Goal: Find contact information: Find contact information

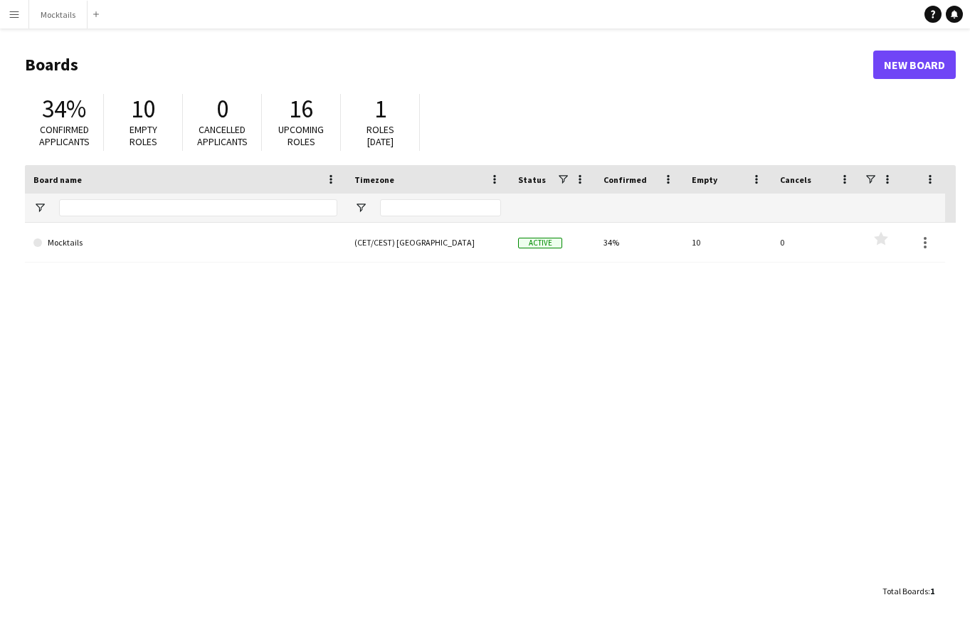
click at [25, 15] on button "Menu" at bounding box center [14, 14] width 28 height 28
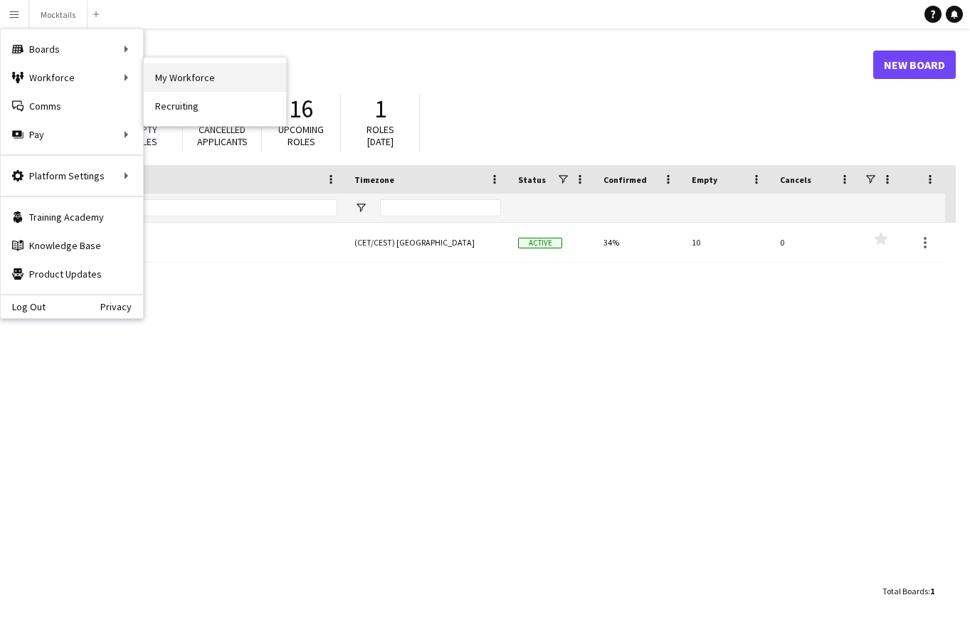
click at [193, 81] on link "My Workforce" at bounding box center [215, 77] width 142 height 28
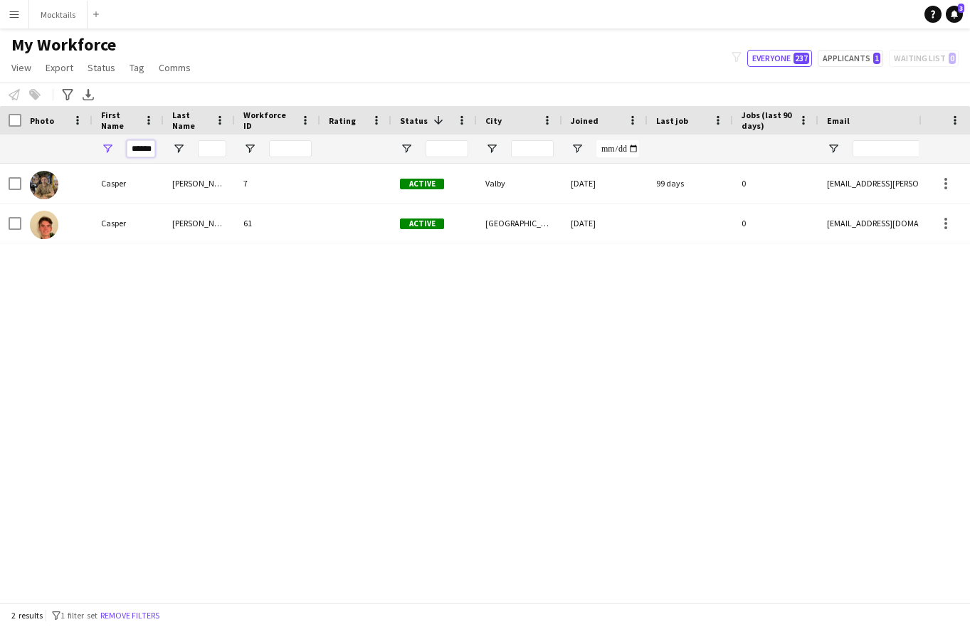
click at [148, 146] on input "******" at bounding box center [141, 148] width 28 height 17
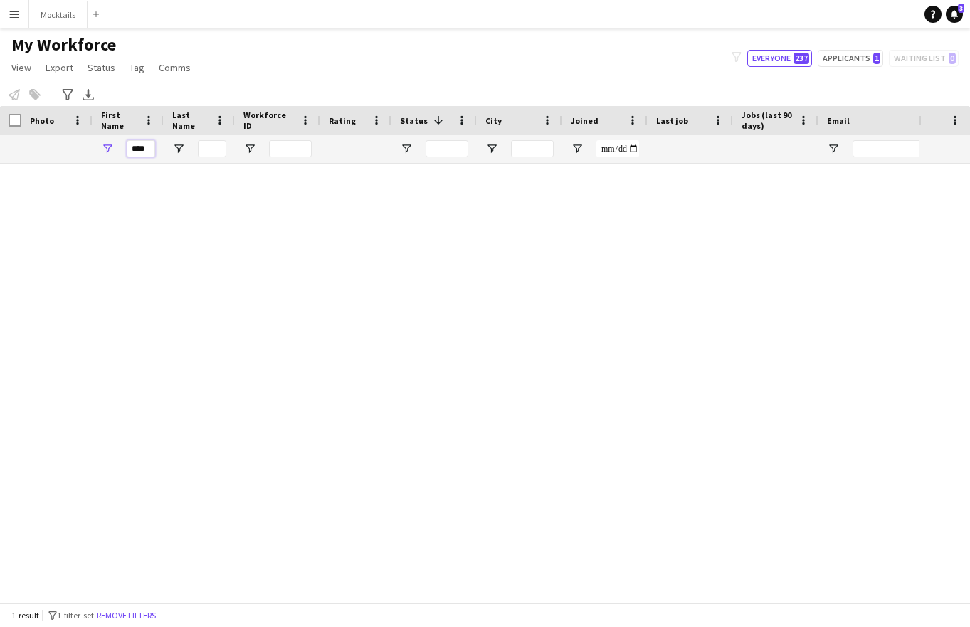
type input "****"
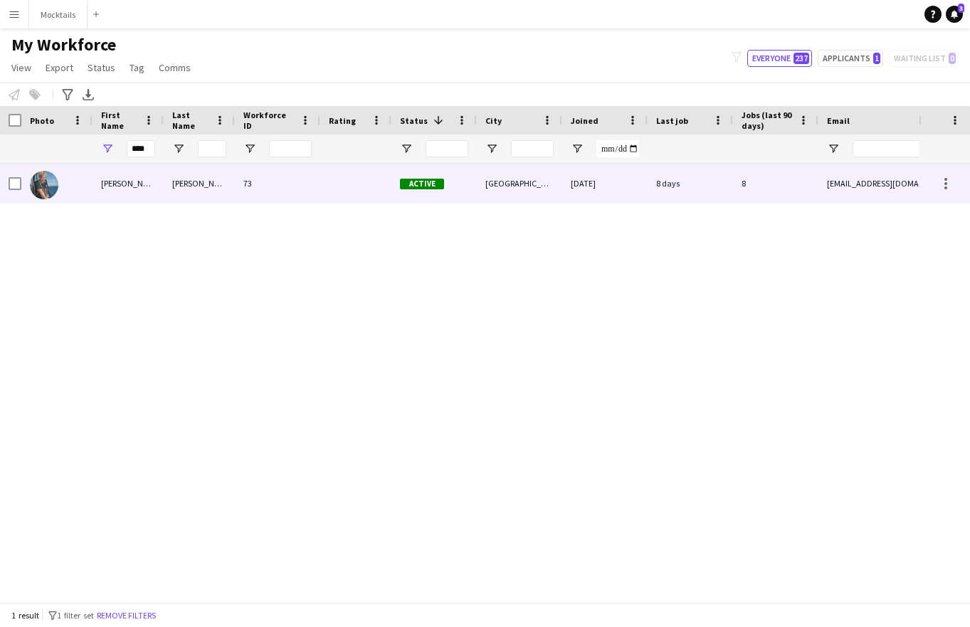
click at [226, 179] on div "[PERSON_NAME]" at bounding box center [199, 183] width 71 height 39
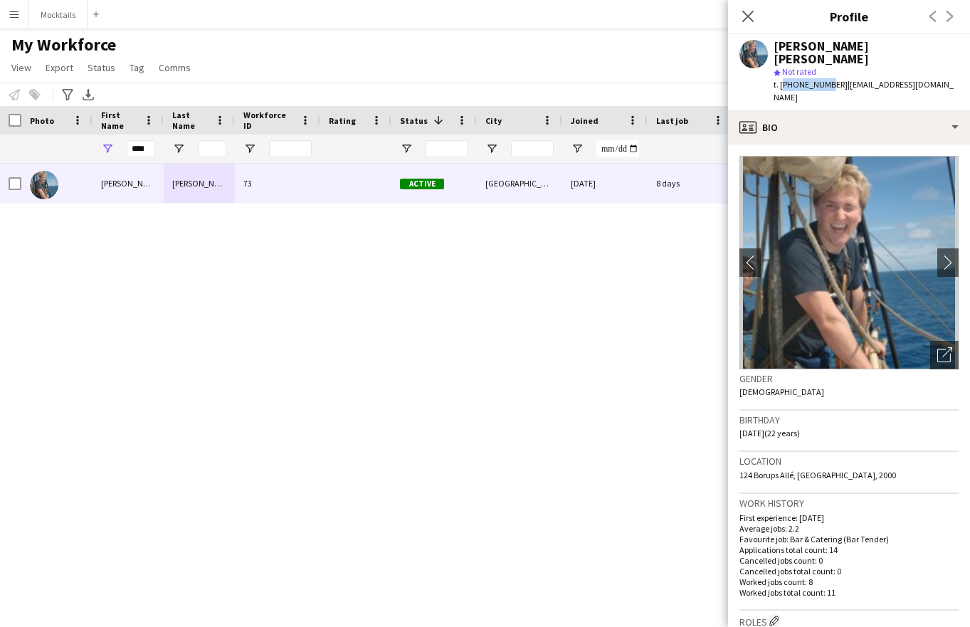
drag, startPoint x: 780, startPoint y: 71, endPoint x: 825, endPoint y: 68, distance: 44.9
click at [825, 79] on span "t. [PHONE_NUMBER]" at bounding box center [811, 84] width 74 height 11
copy span "[PHONE_NUMBER]"
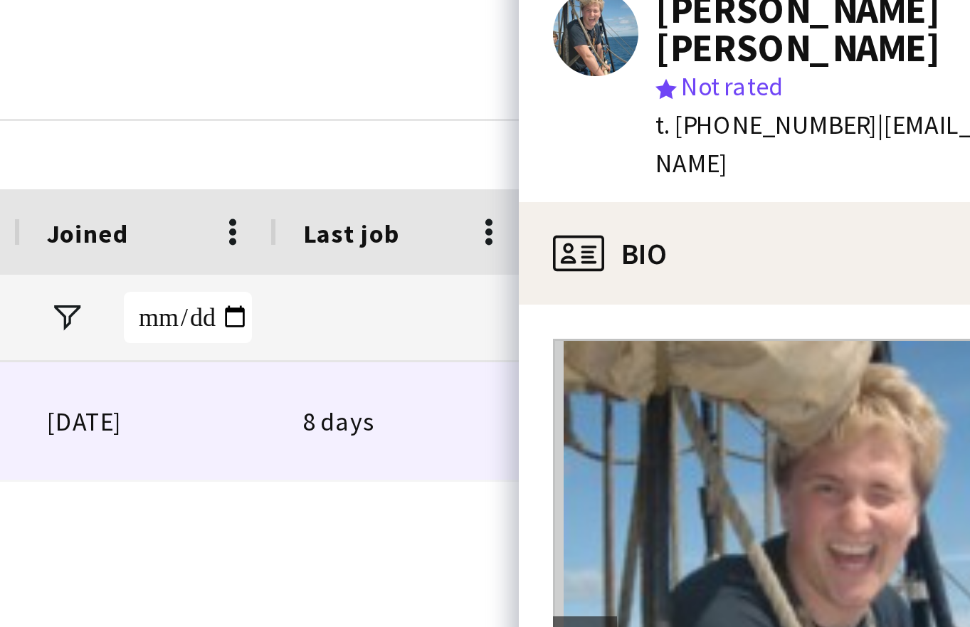
click at [774, 79] on span "t. [PHONE_NUMBER]" at bounding box center [811, 84] width 74 height 11
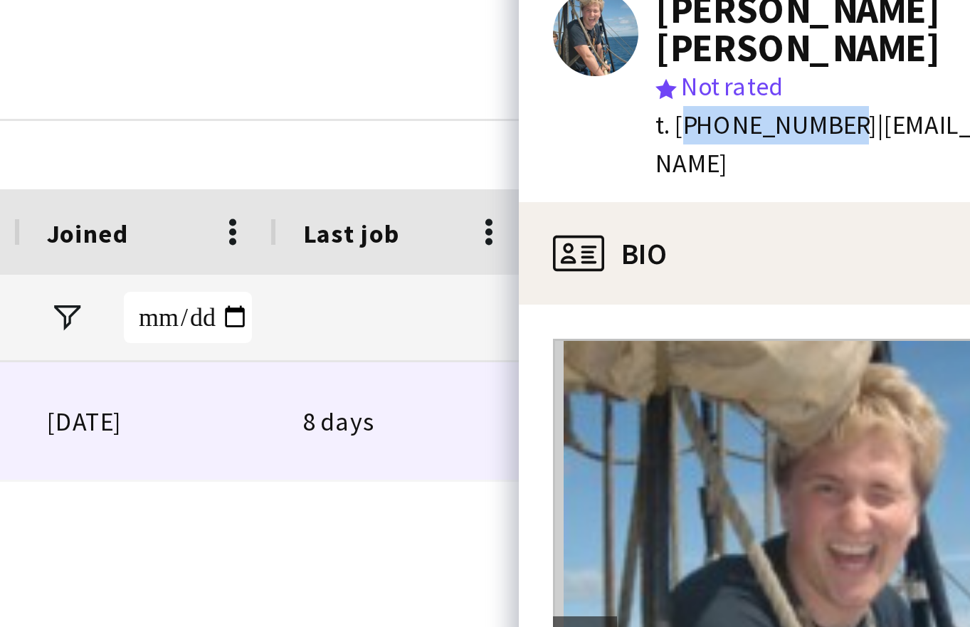
drag, startPoint x: 226, startPoint y: 28, endPoint x: 273, endPoint y: 29, distance: 47.0
click at [774, 78] on div "t. [PHONE_NUMBER] | [EMAIL_ADDRESS][DOMAIN_NAME]" at bounding box center [866, 91] width 185 height 26
copy span "[PHONE_NUMBER]"
drag, startPoint x: 237, startPoint y: 29, endPoint x: 254, endPoint y: 28, distance: 17.1
click at [774, 79] on span "t. [PHONE_NUMBER]" at bounding box center [811, 84] width 74 height 11
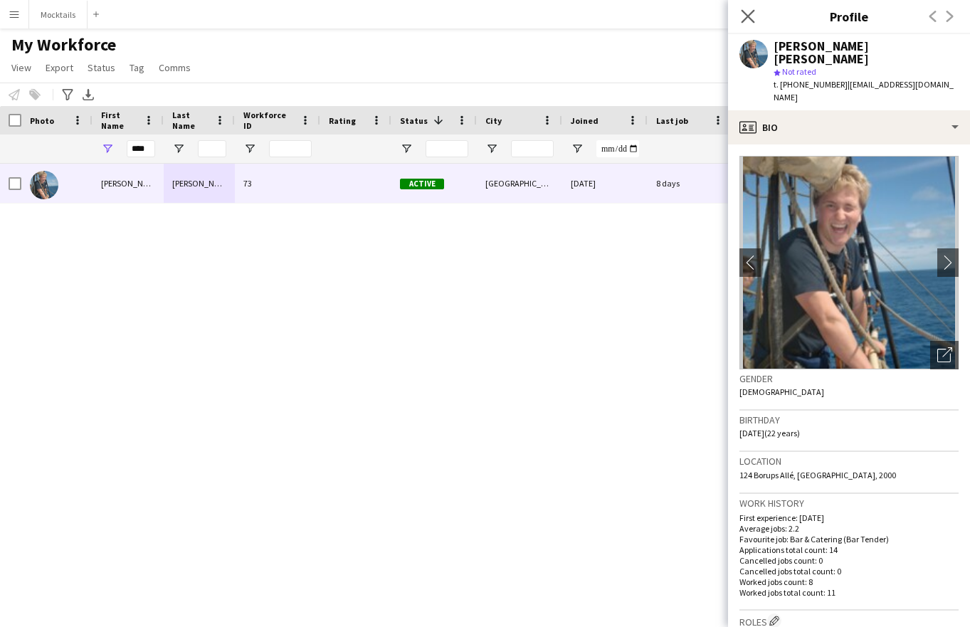
click at [738, 11] on app-icon "Close pop-in" at bounding box center [748, 16] width 21 height 21
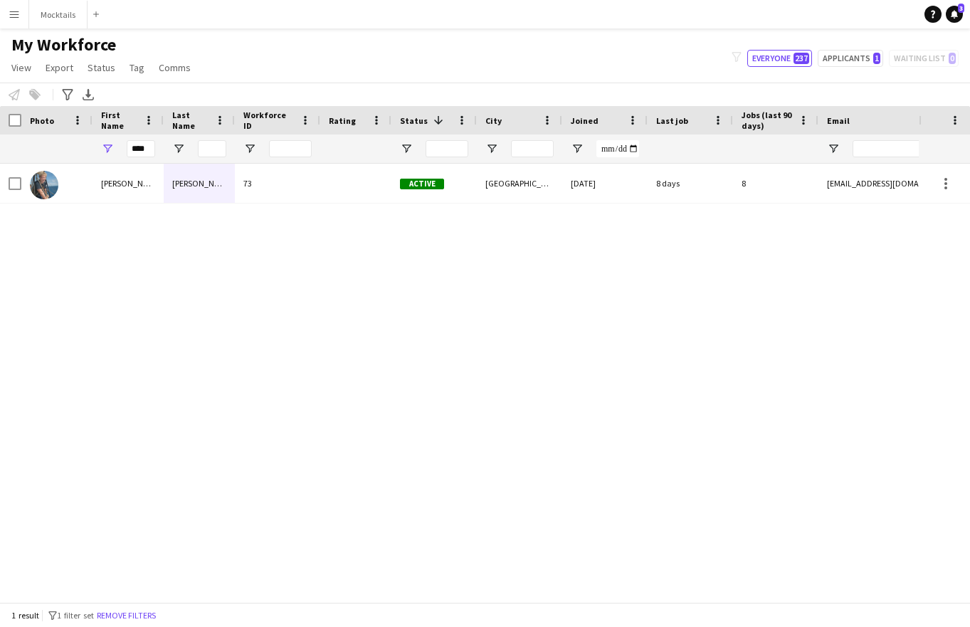
click at [720, 340] on div "[PERSON_NAME] [PERSON_NAME] 73 Active [GEOGRAPHIC_DATA] [DATE] 8 days 8 [EMAIL_…" at bounding box center [459, 383] width 919 height 439
click at [957, 17] on icon "Notifications" at bounding box center [955, 14] width 9 height 9
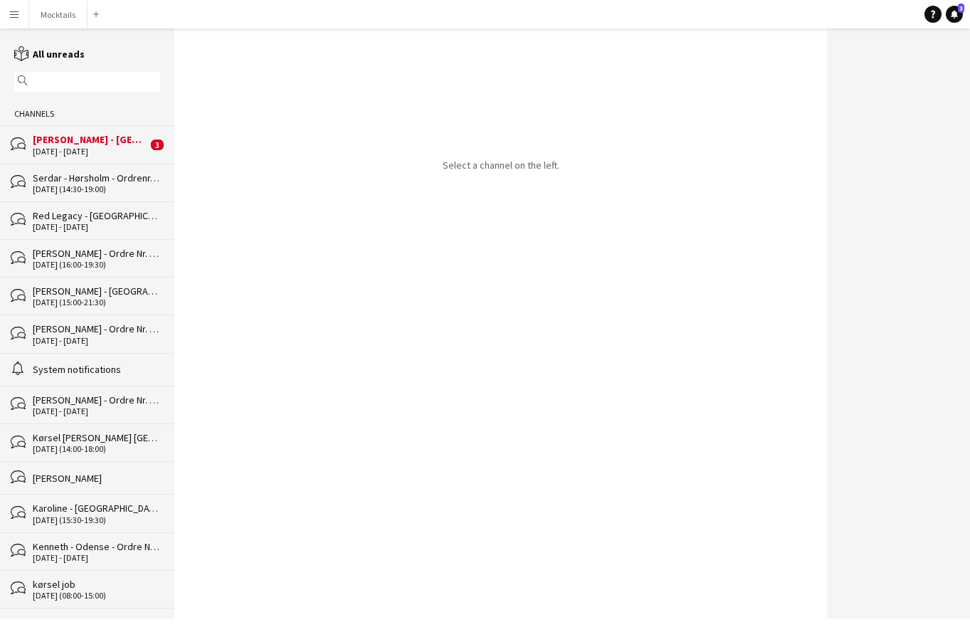
click at [72, 137] on div "[PERSON_NAME] - [GEOGRAPHIC_DATA] - Ordre Nr. 16528" at bounding box center [90, 139] width 115 height 13
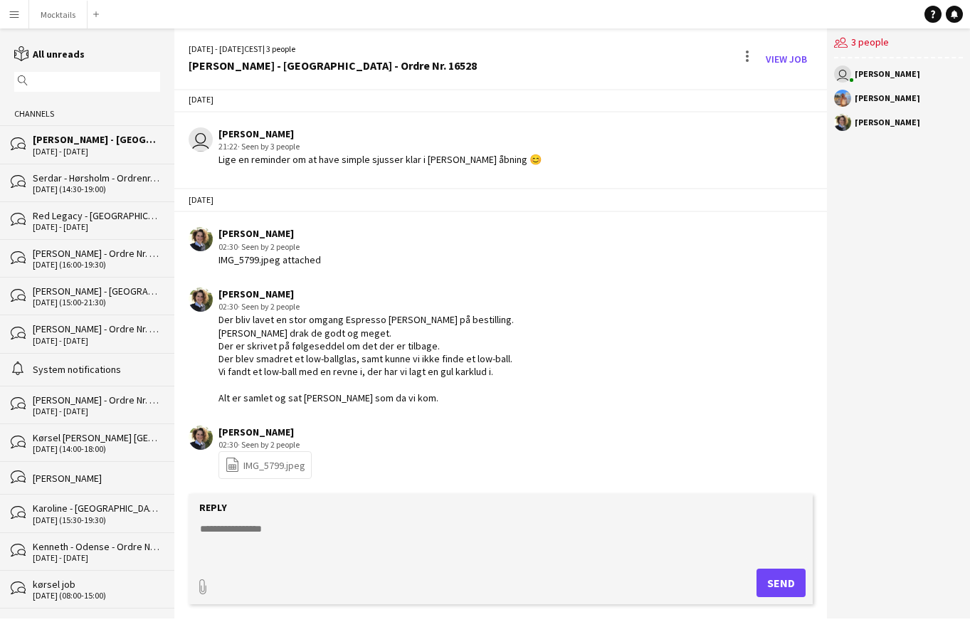
scroll to position [14, 0]
click at [428, 370] on div "Der bliv lavet en stor omgang Espresso [PERSON_NAME] på bestilling. [PERSON_NAM…" at bounding box center [366, 359] width 295 height 90
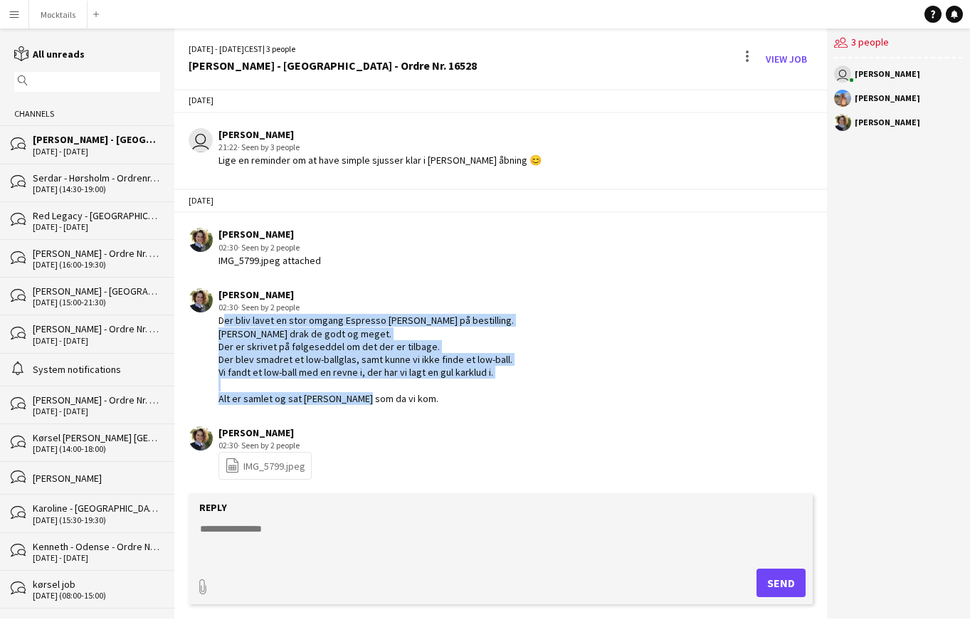
drag, startPoint x: 219, startPoint y: 318, endPoint x: 513, endPoint y: 402, distance: 305.1
click at [513, 402] on div "[PERSON_NAME] 02:30 · Seen by 2 people Der bliv lavet en stor omgang Espresso […" at bounding box center [450, 346] width 522 height 117
drag, startPoint x: 216, startPoint y: 318, endPoint x: 480, endPoint y: 397, distance: 275.2
click at [480, 397] on div "[PERSON_NAME] 02:30 · Seen by 2 people Der bliv lavet en stor omgang Espresso […" at bounding box center [450, 346] width 522 height 117
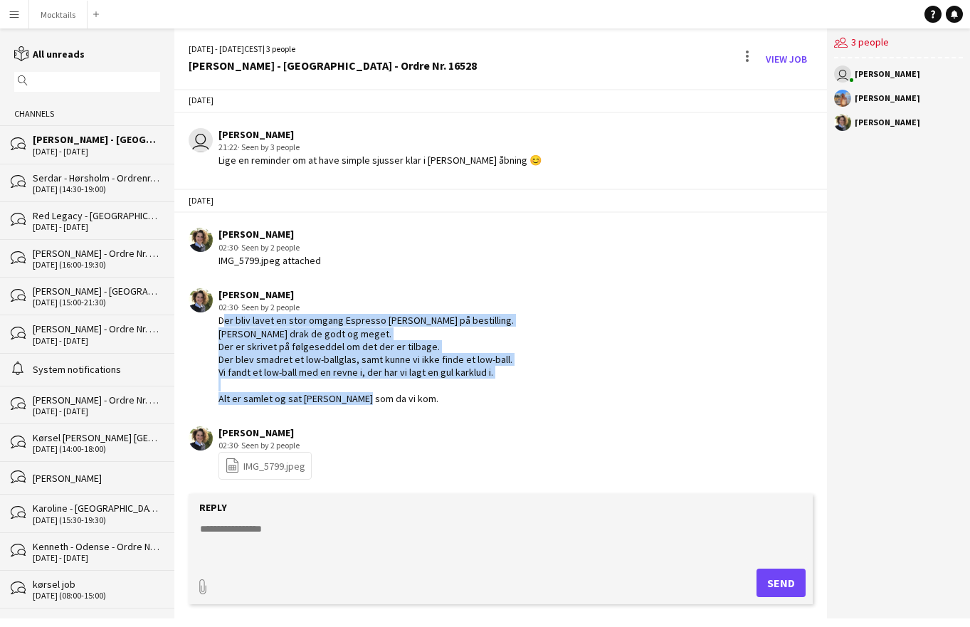
click at [480, 397] on div "Der bliv lavet en stor omgang Espresso [PERSON_NAME] på bestilling. [PERSON_NAM…" at bounding box center [366, 359] width 295 height 90
